Goal: Transaction & Acquisition: Purchase product/service

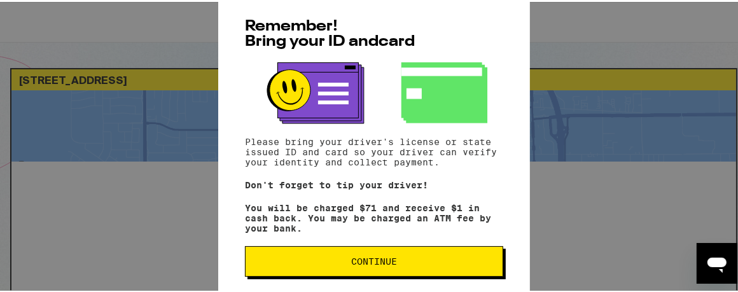
click at [369, 262] on span "Continue" at bounding box center [374, 259] width 46 height 9
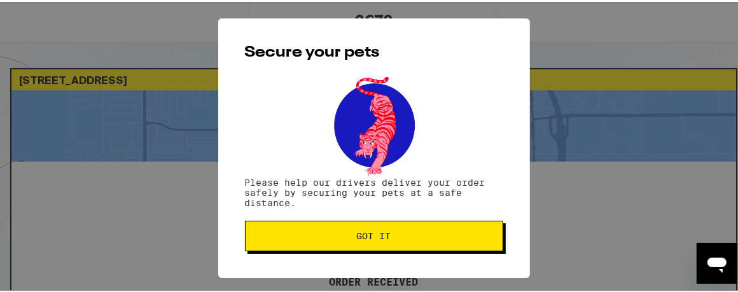
click at [376, 229] on button "Got it" at bounding box center [374, 234] width 258 height 31
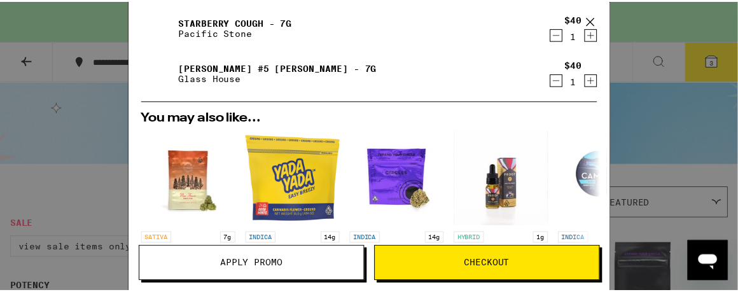
scroll to position [127, 0]
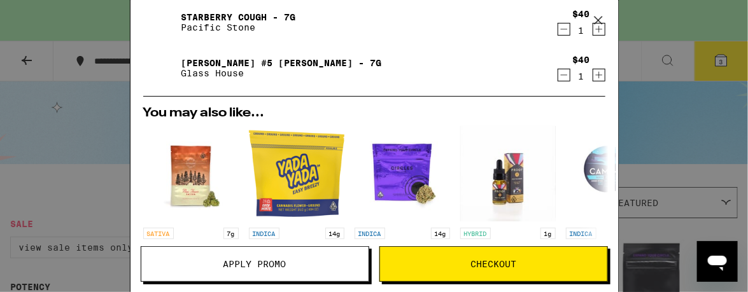
click at [493, 260] on span "Checkout" at bounding box center [493, 264] width 46 height 9
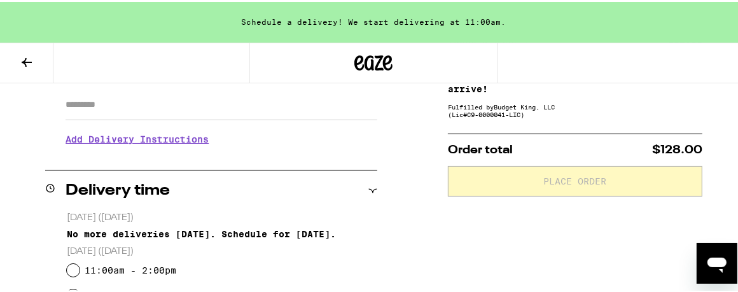
scroll to position [318, 0]
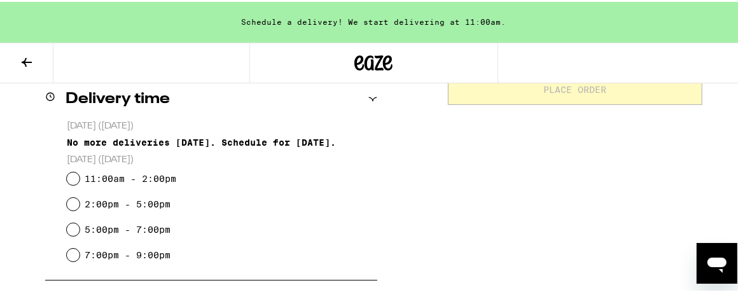
click at [25, 59] on icon at bounding box center [27, 60] width 10 height 9
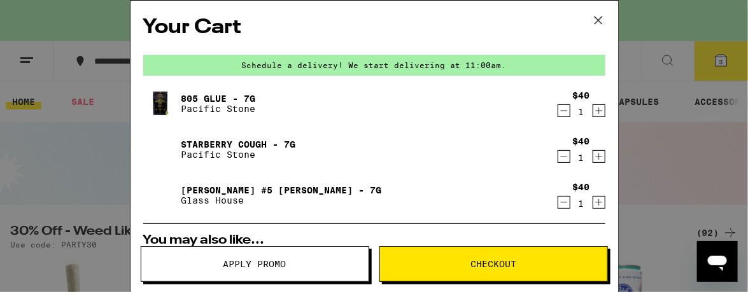
click at [598, 17] on icon at bounding box center [598, 20] width 19 height 19
